Goal: Check status: Check status

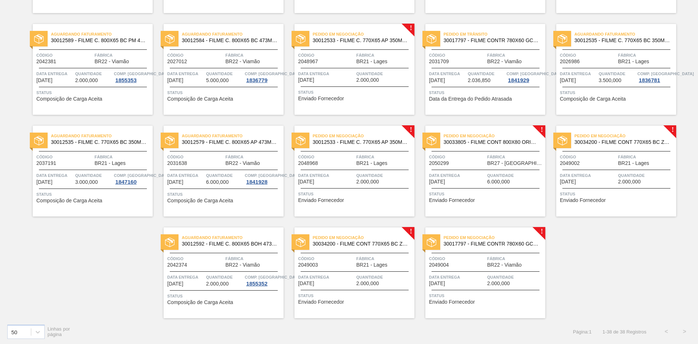
scroll to position [553, 0]
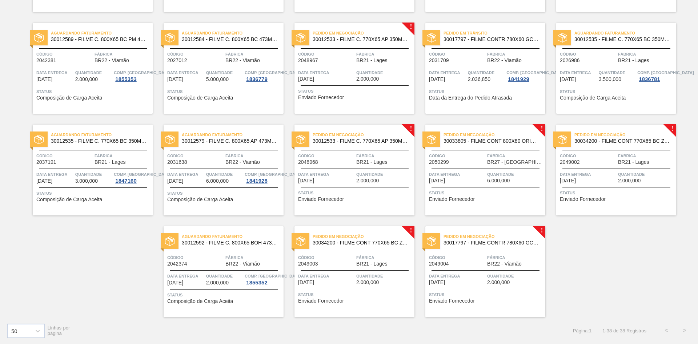
click at [232, 255] on span "Fábrica" at bounding box center [254, 257] width 56 height 7
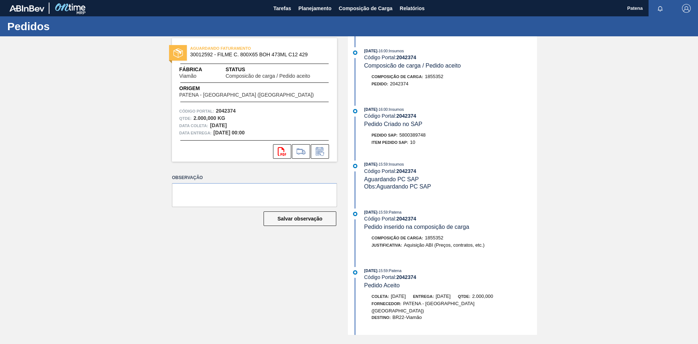
click at [415, 116] on strong "2042374" at bounding box center [406, 116] width 20 height 6
drag, startPoint x: 418, startPoint y: 115, endPoint x: 398, endPoint y: 116, distance: 19.7
click at [398, 116] on div "Código Portal: 2042374" at bounding box center [450, 116] width 173 height 6
copy div "Código Portal: 2042374"
click at [310, 4] on span "Planejamento" at bounding box center [315, 8] width 33 height 9
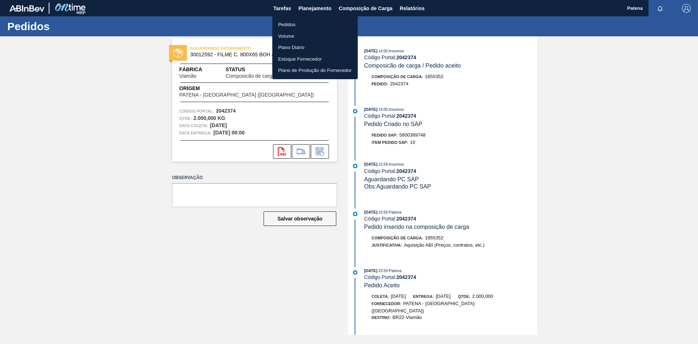
click at [291, 24] on li "Pedidos" at bounding box center [314, 25] width 85 height 12
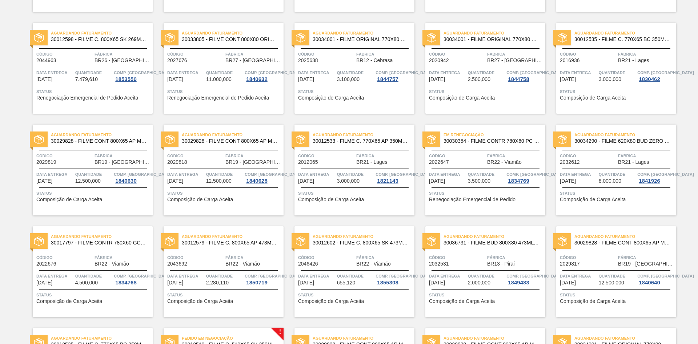
scroll to position [186, 0]
